Goal: Find specific page/section: Find specific page/section

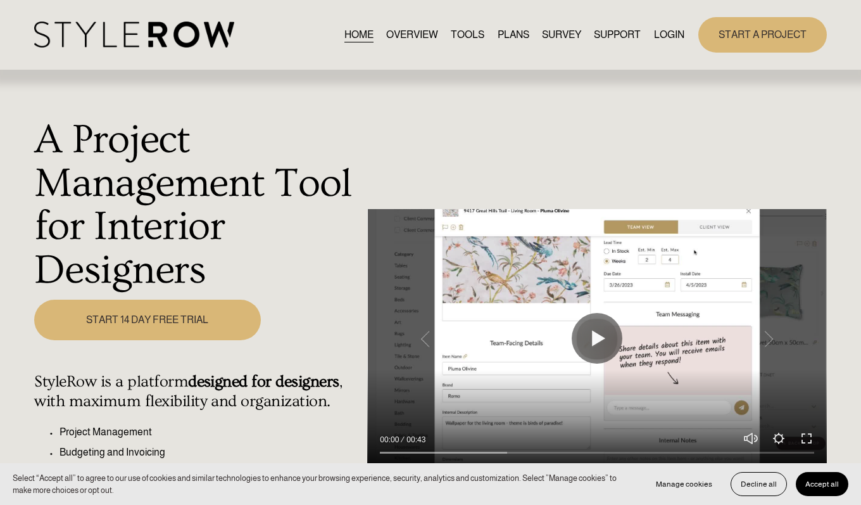
click at [662, 32] on link "LOGIN" at bounding box center [669, 34] width 30 height 17
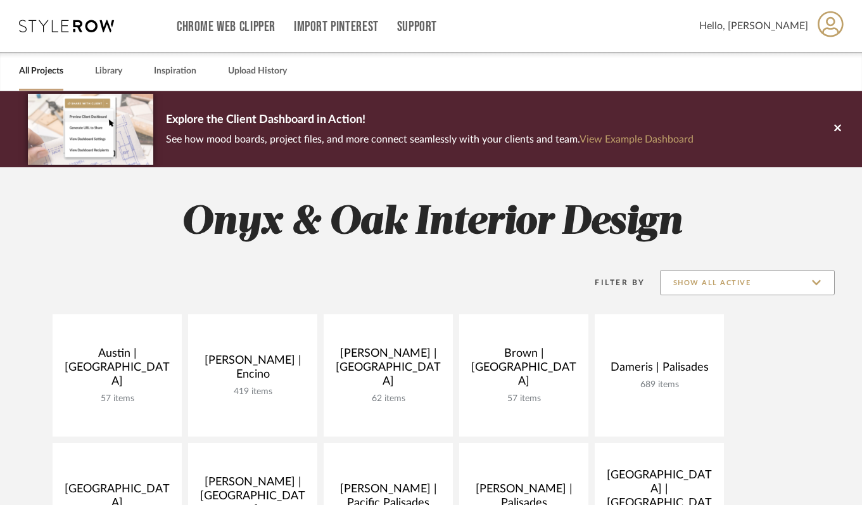
click at [768, 277] on input "Show All Active" at bounding box center [747, 282] width 175 height 25
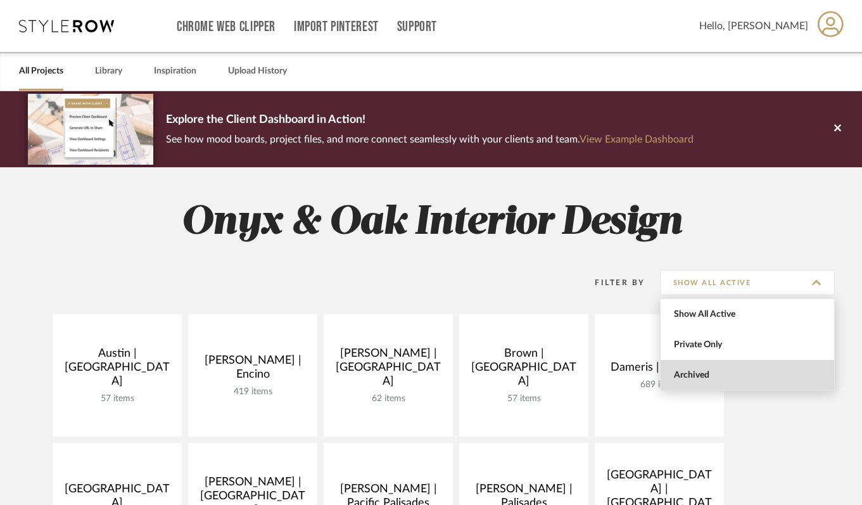
click at [756, 383] on span "Archived" at bounding box center [748, 375] width 174 height 30
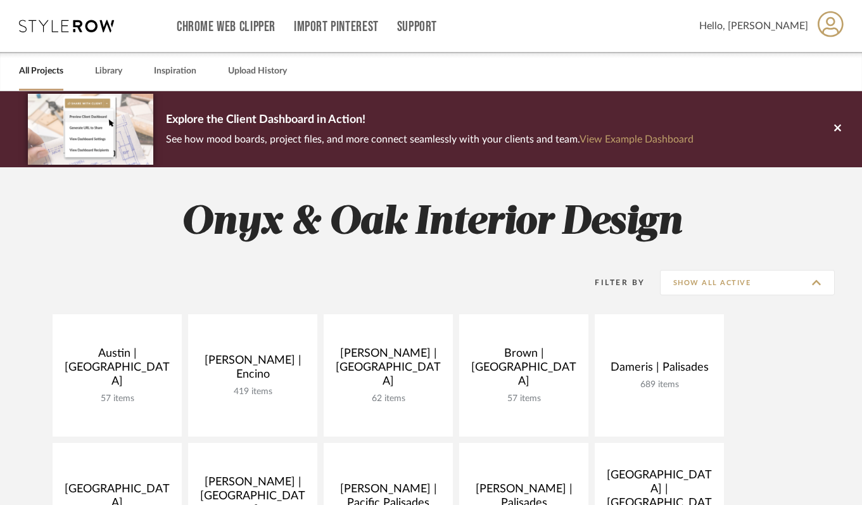
type input "Archived"
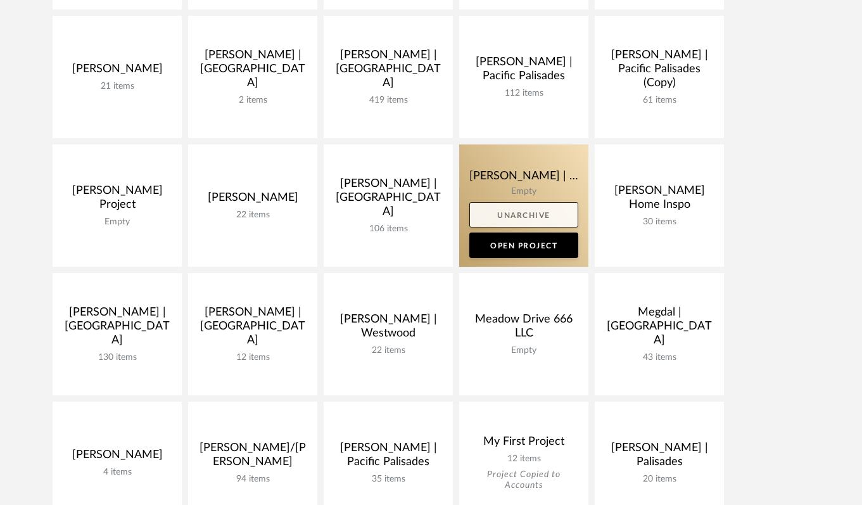
scroll to position [716, 0]
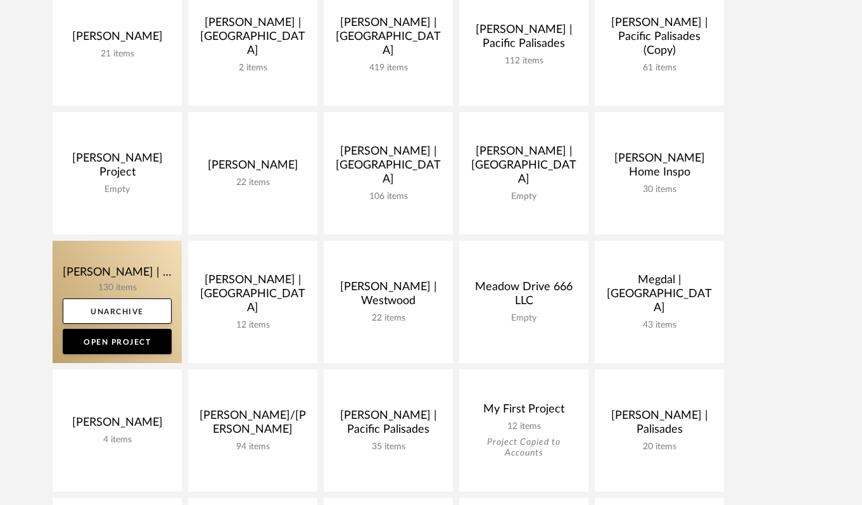
click at [101, 295] on link at bounding box center [117, 302] width 129 height 122
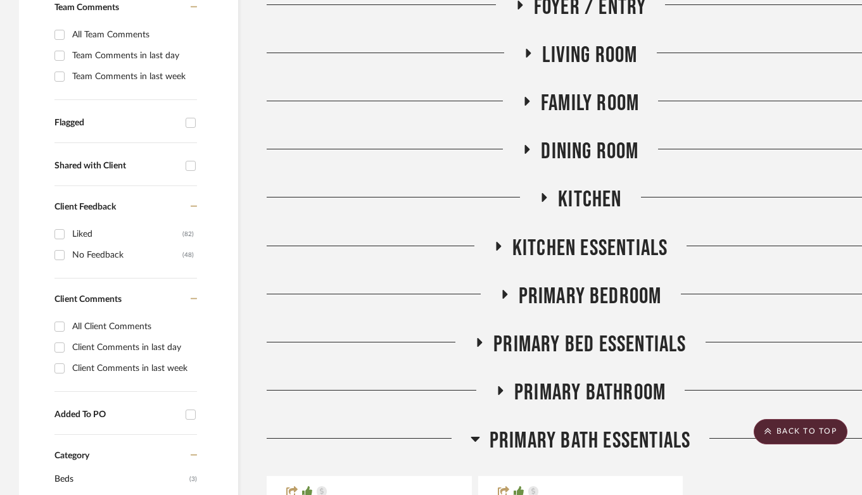
scroll to position [393, 0]
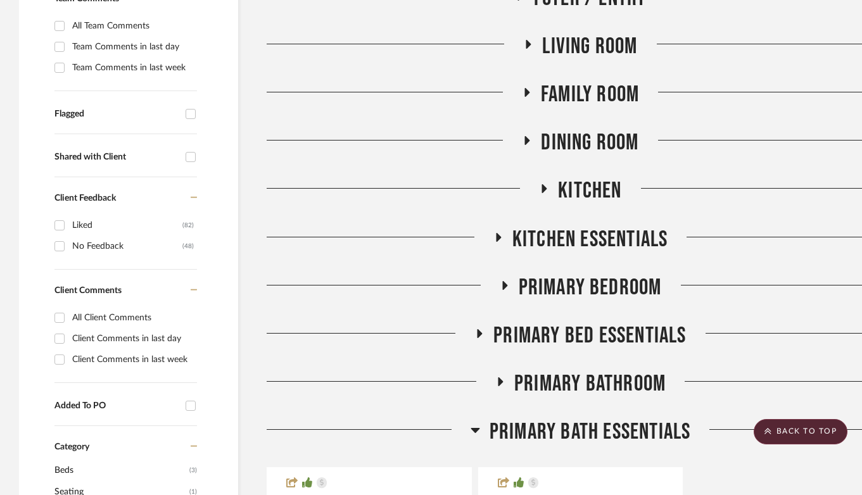
click at [478, 334] on icon at bounding box center [480, 333] width 5 height 9
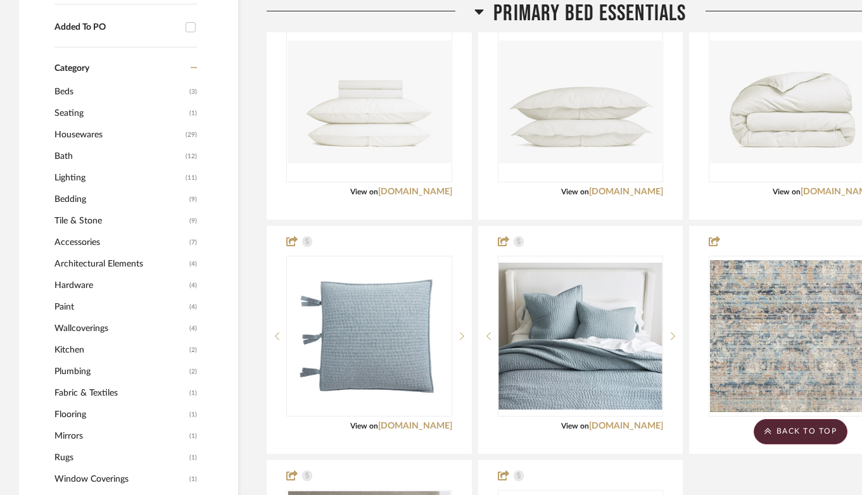
scroll to position [755, 0]
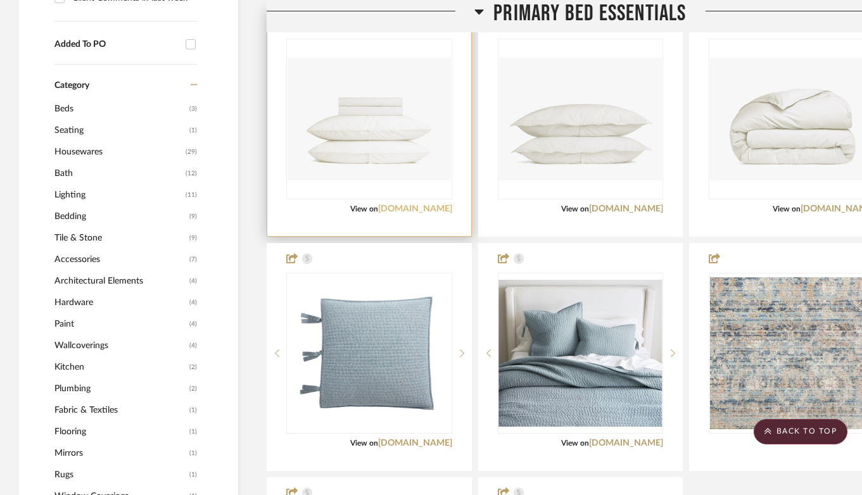
click at [421, 208] on link "parachutehome.com" at bounding box center [415, 209] width 74 height 9
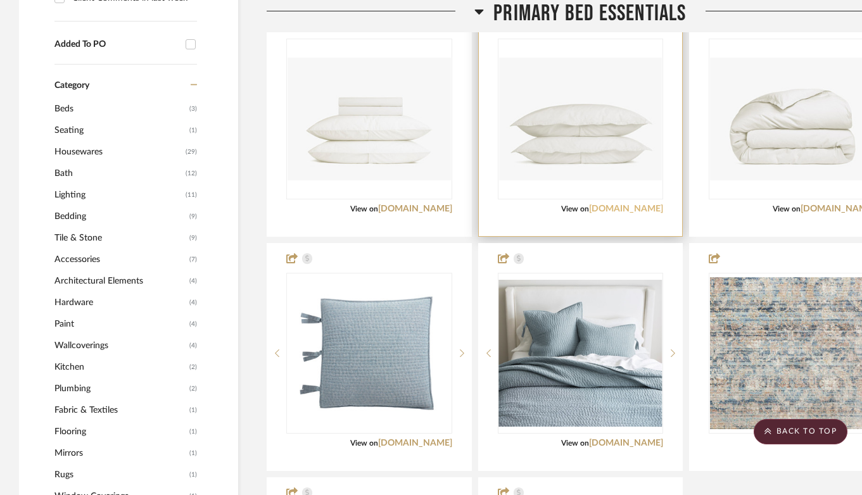
click at [612, 208] on link "parachutehome.com" at bounding box center [626, 209] width 74 height 9
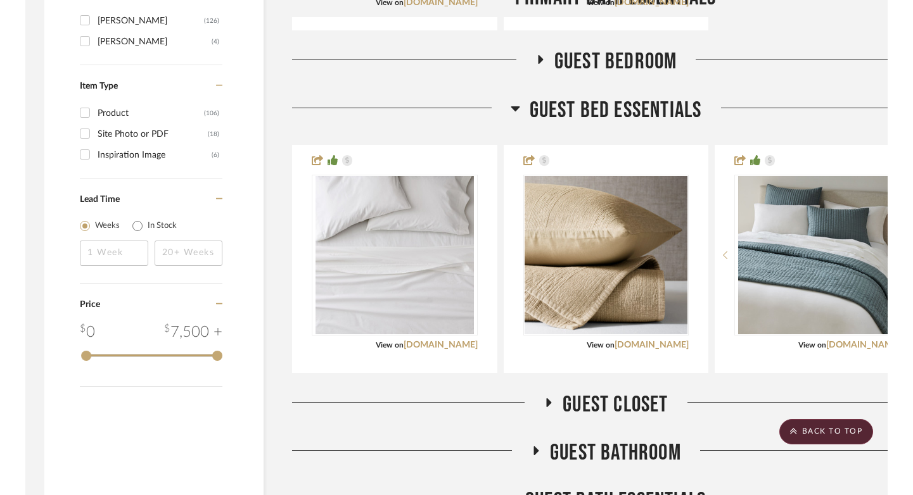
scroll to position [1864, 0]
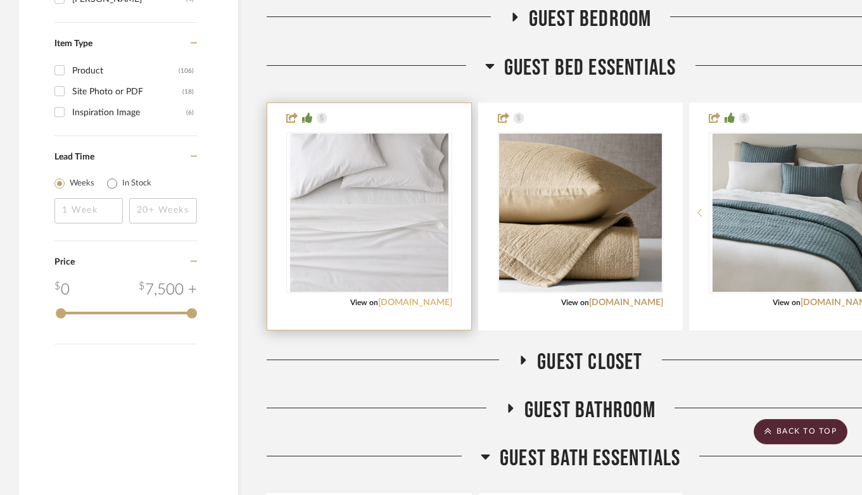
click at [435, 301] on link "westelm.com" at bounding box center [415, 302] width 74 height 9
